Goal: Task Accomplishment & Management: Use online tool/utility

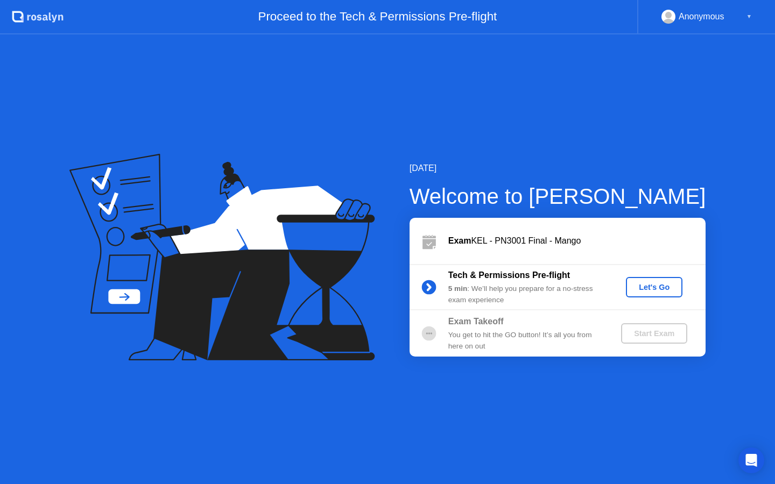
click at [658, 304] on div "Tech & Permissions Pre-flight 5 min : We’ll help you prepare for a no-stress ex…" at bounding box center [558, 287] width 296 height 46
click at [658, 294] on button "Let's Go" at bounding box center [654, 287] width 57 height 20
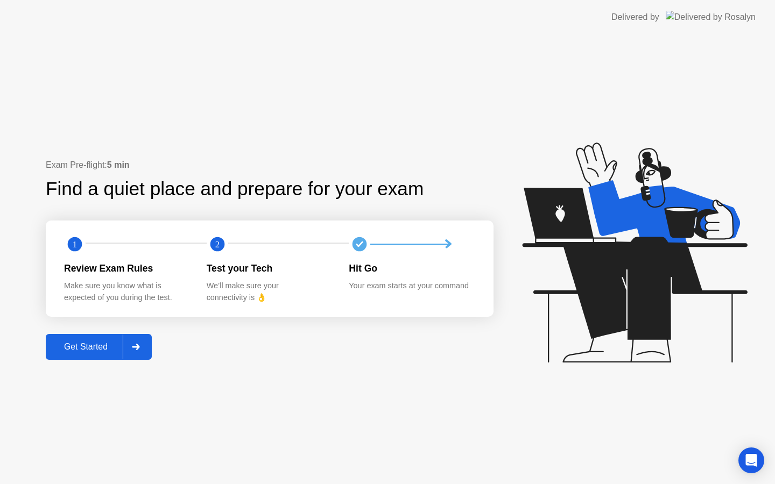
click at [98, 346] on div "Get Started" at bounding box center [86, 347] width 74 height 10
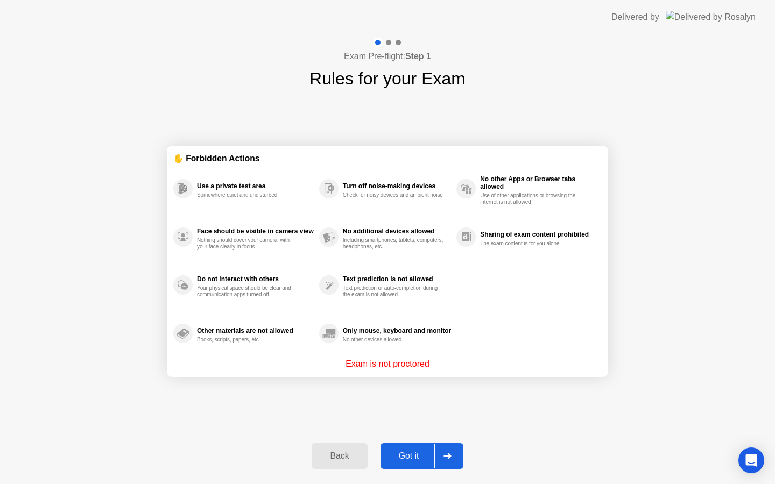
click at [416, 455] on div "Got it" at bounding box center [409, 457] width 51 height 10
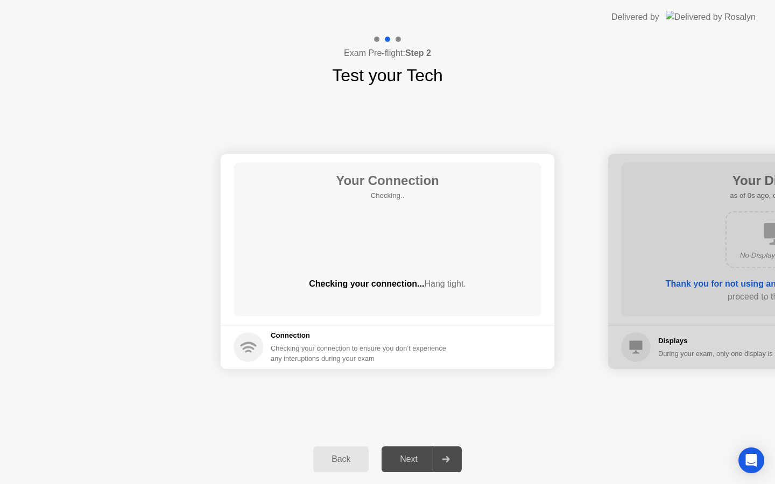
click at [416, 455] on div "Next" at bounding box center [409, 460] width 48 height 10
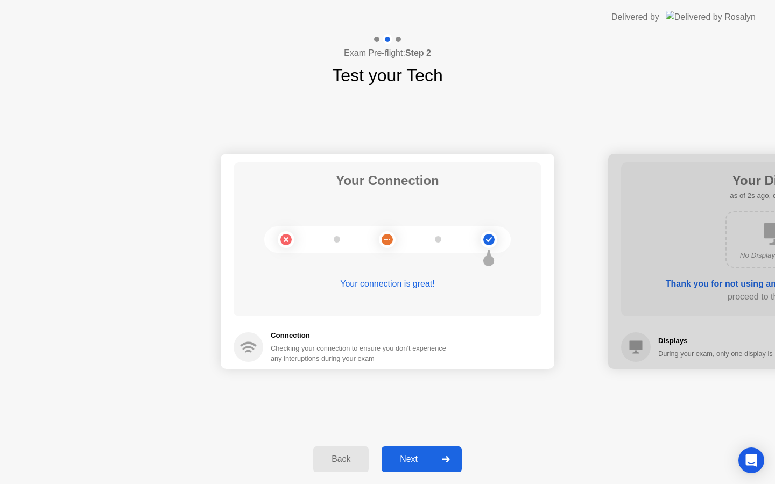
click at [407, 462] on div "Next" at bounding box center [409, 460] width 48 height 10
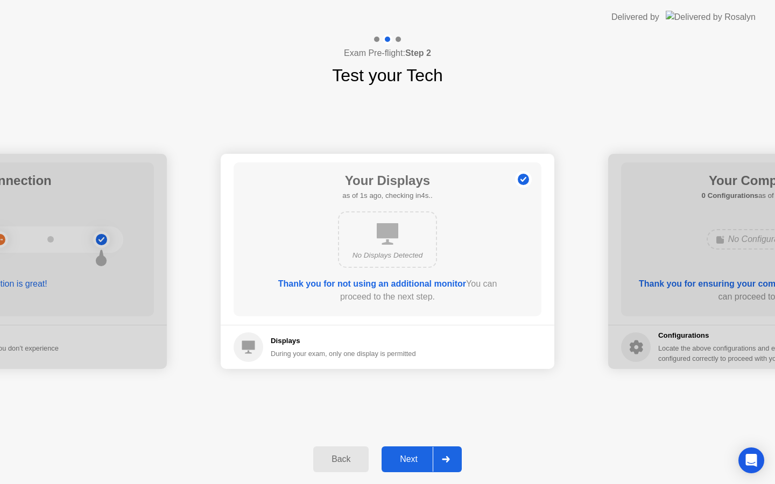
click at [407, 462] on div "Next" at bounding box center [409, 460] width 48 height 10
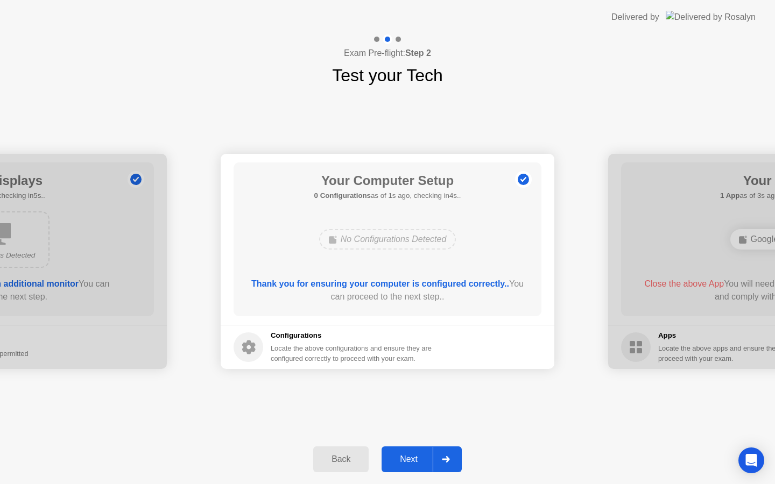
click at [407, 462] on div "Next" at bounding box center [409, 460] width 48 height 10
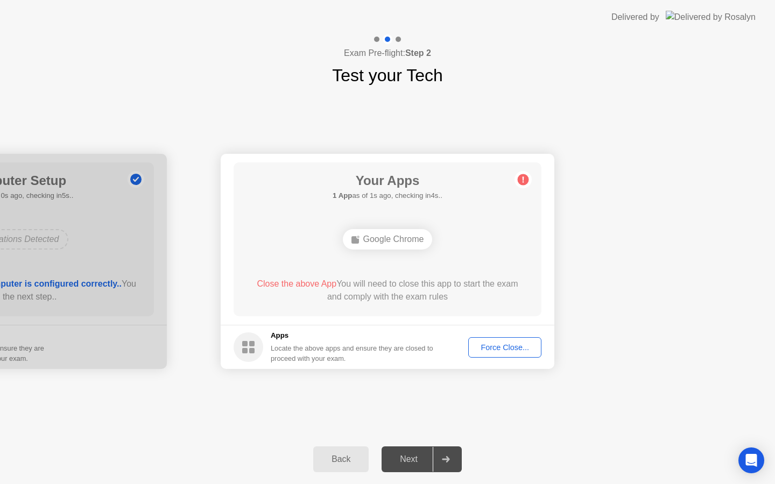
click at [514, 345] on div "Force Close..." at bounding box center [505, 347] width 66 height 9
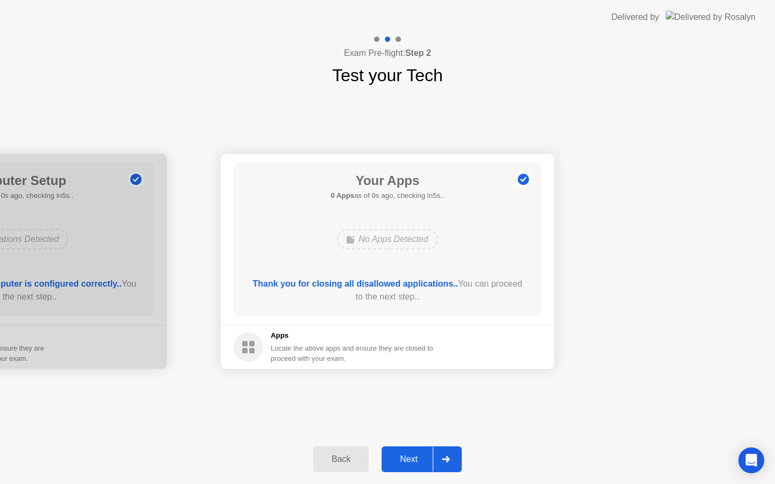
click at [398, 456] on div "Next" at bounding box center [409, 460] width 48 height 10
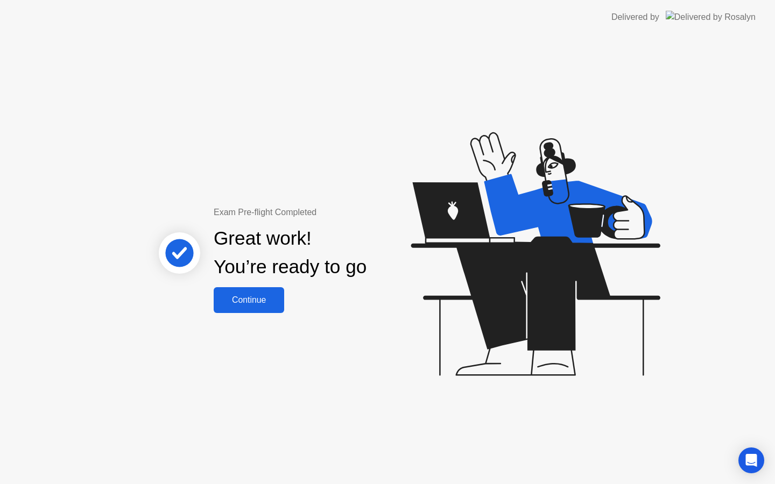
click at [262, 298] on div "Continue" at bounding box center [249, 300] width 64 height 10
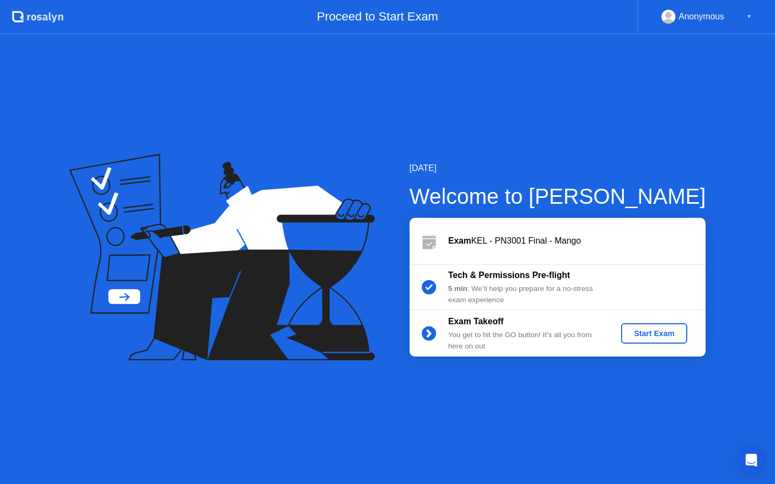
click at [650, 338] on div "Start Exam" at bounding box center [654, 333] width 58 height 9
